Goal: Check status: Check status

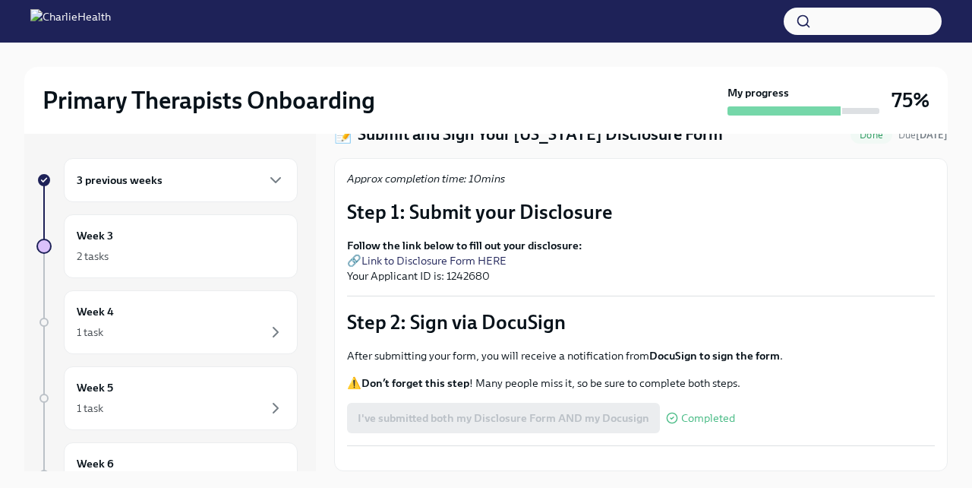
click at [207, 176] on div "3 previous weeks" at bounding box center [181, 180] width 208 height 18
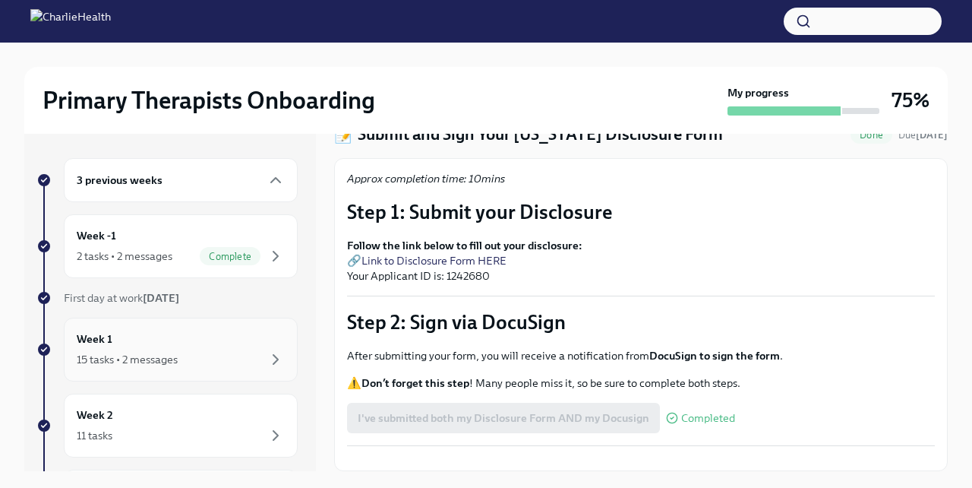
click at [229, 345] on div "Week 1 15 tasks • 2 messages" at bounding box center [181, 349] width 208 height 38
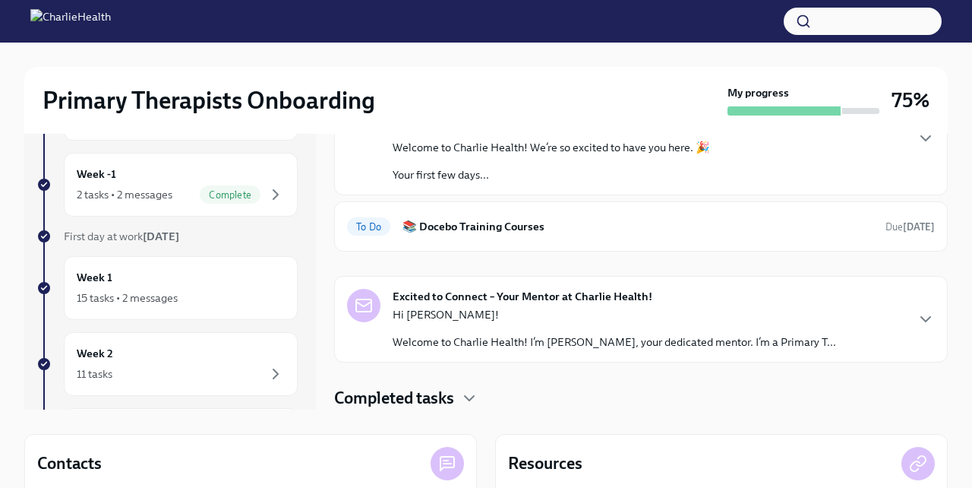
scroll to position [71, 0]
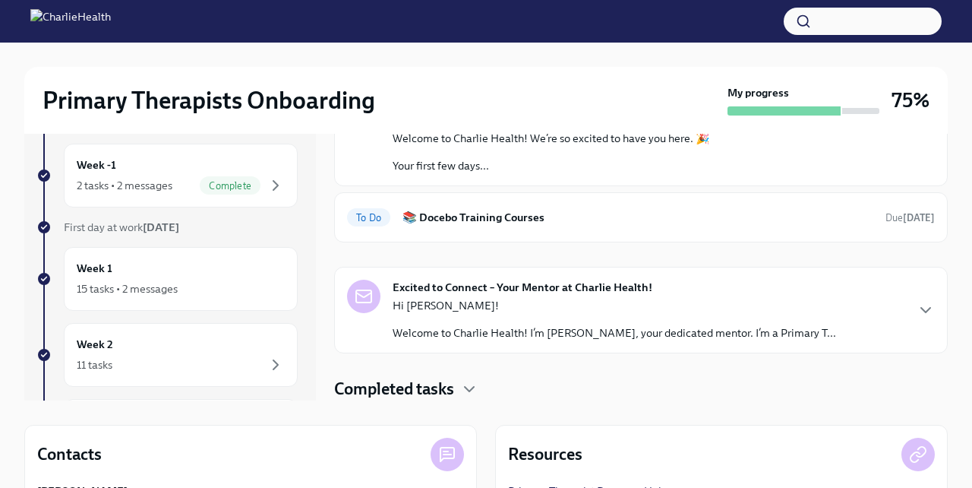
click at [460, 392] on div "Completed tasks" at bounding box center [641, 389] width 614 height 23
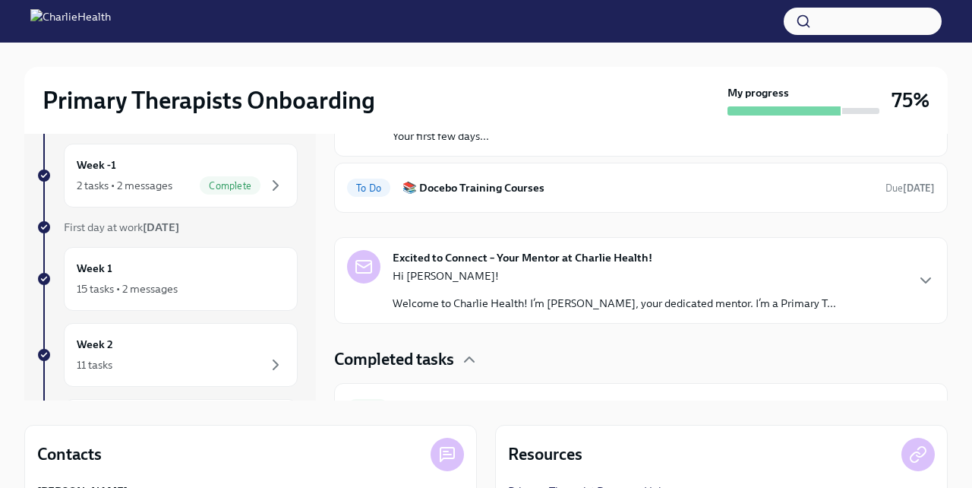
scroll to position [78, 0]
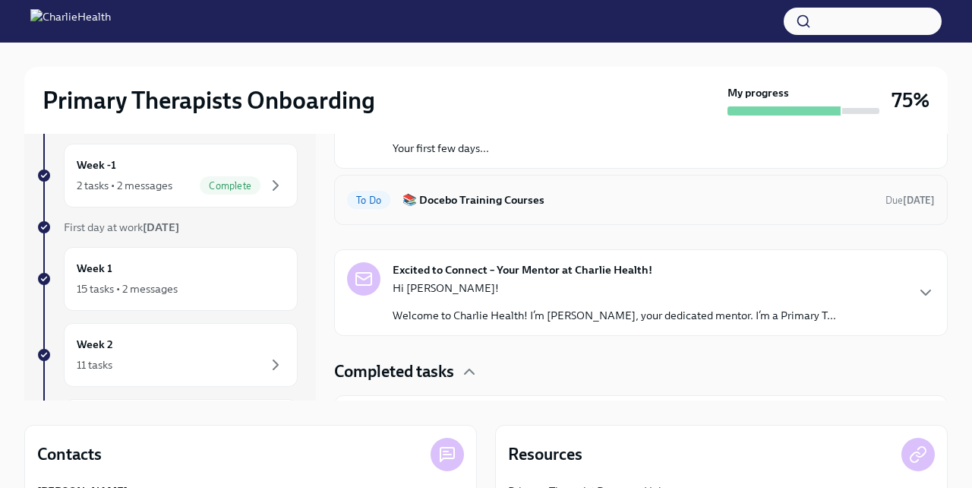
click at [486, 201] on h6 "📚 Docebo Training Courses" at bounding box center [638, 199] width 471 height 17
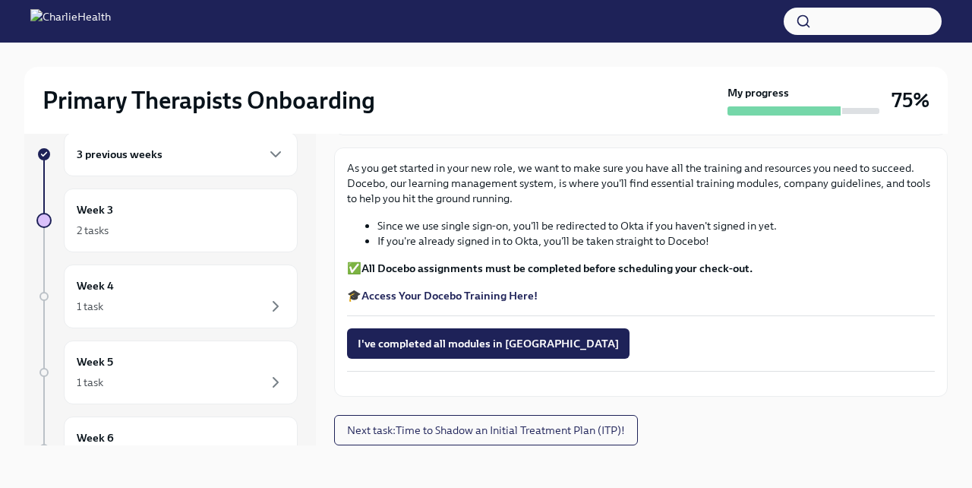
scroll to position [223, 0]
click at [457, 336] on span "I've completed all modules in [GEOGRAPHIC_DATA]" at bounding box center [488, 343] width 261 height 15
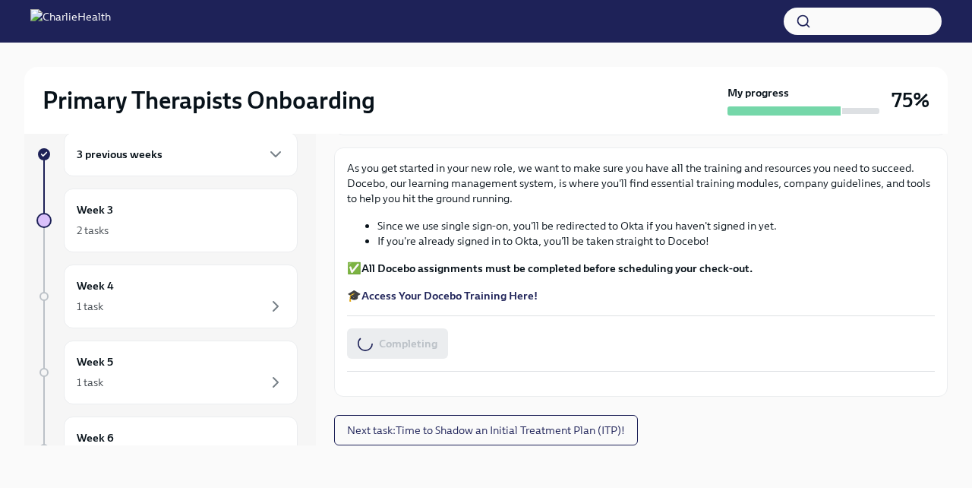
click at [439, 289] on strong "Access Your Docebo Training Here!" at bounding box center [450, 296] width 176 height 14
